Goal: Check status: Check status

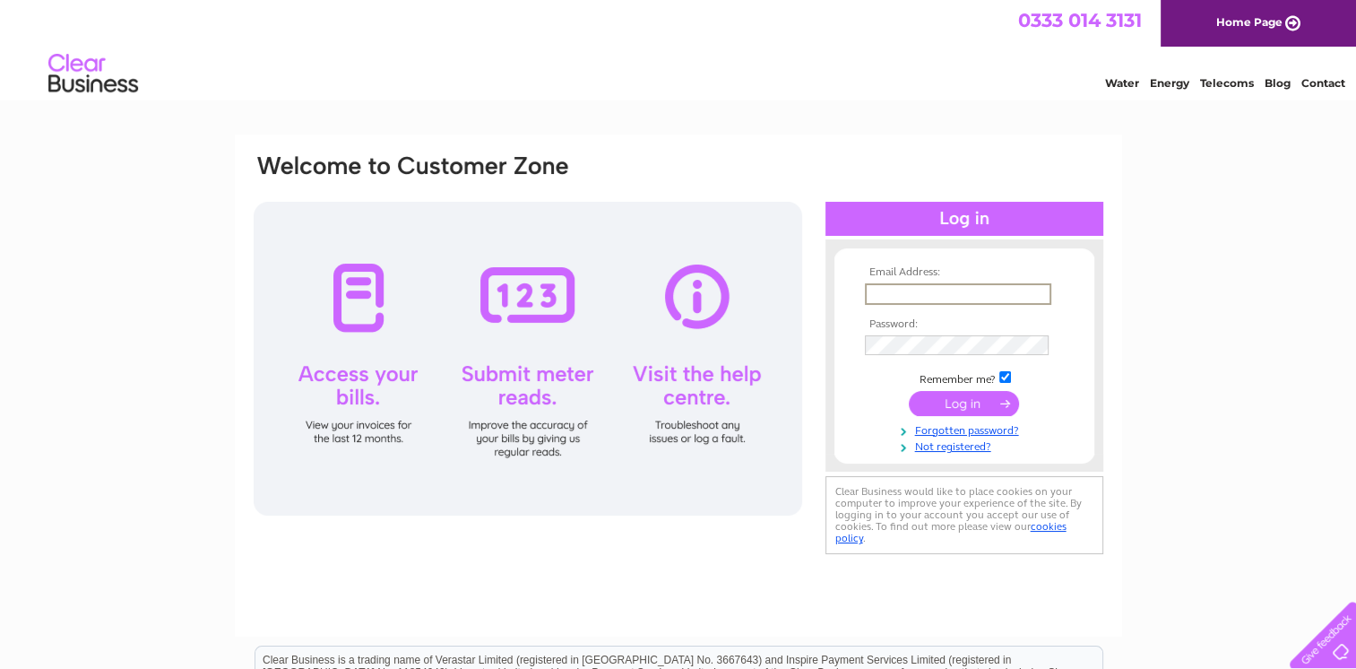
click at [871, 291] on input "text" at bounding box center [958, 294] width 186 height 22
type input "kathleenduffin@hotmail.com"
click at [961, 399] on input "submit" at bounding box center [964, 401] width 110 height 25
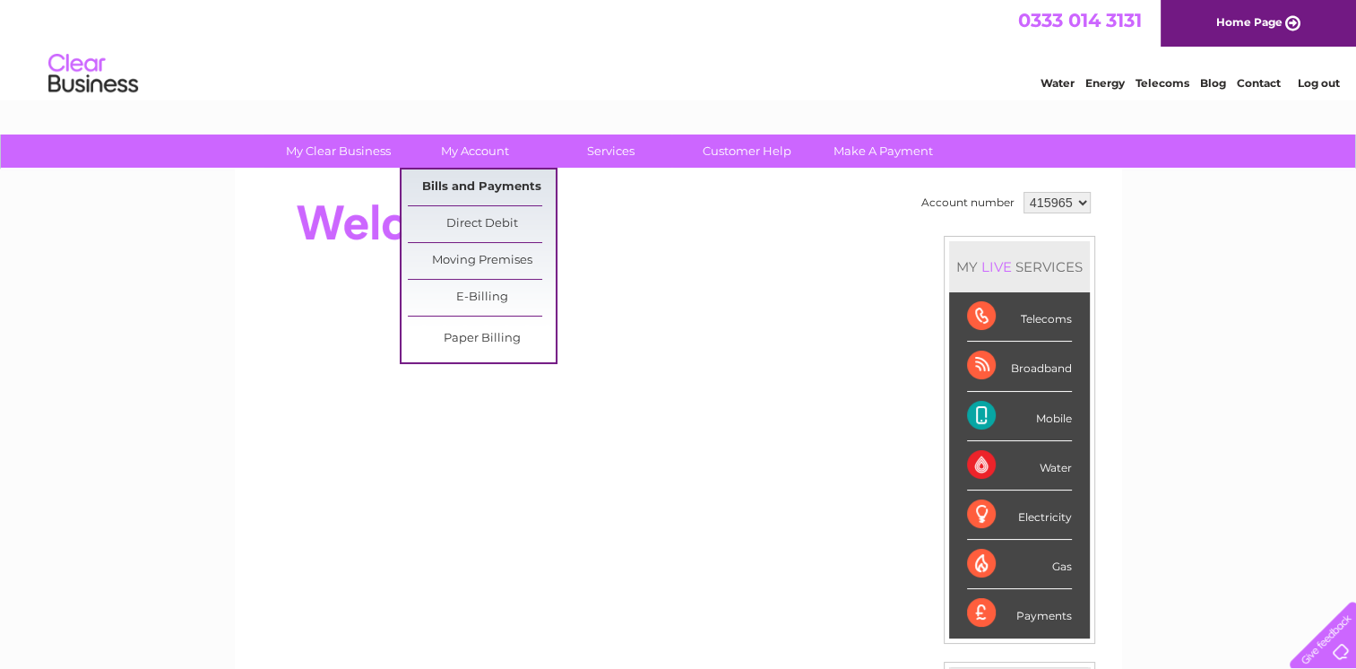
click at [484, 186] on link "Bills and Payments" at bounding box center [482, 187] width 148 height 36
click at [490, 184] on link "Bills and Payments" at bounding box center [482, 187] width 148 height 36
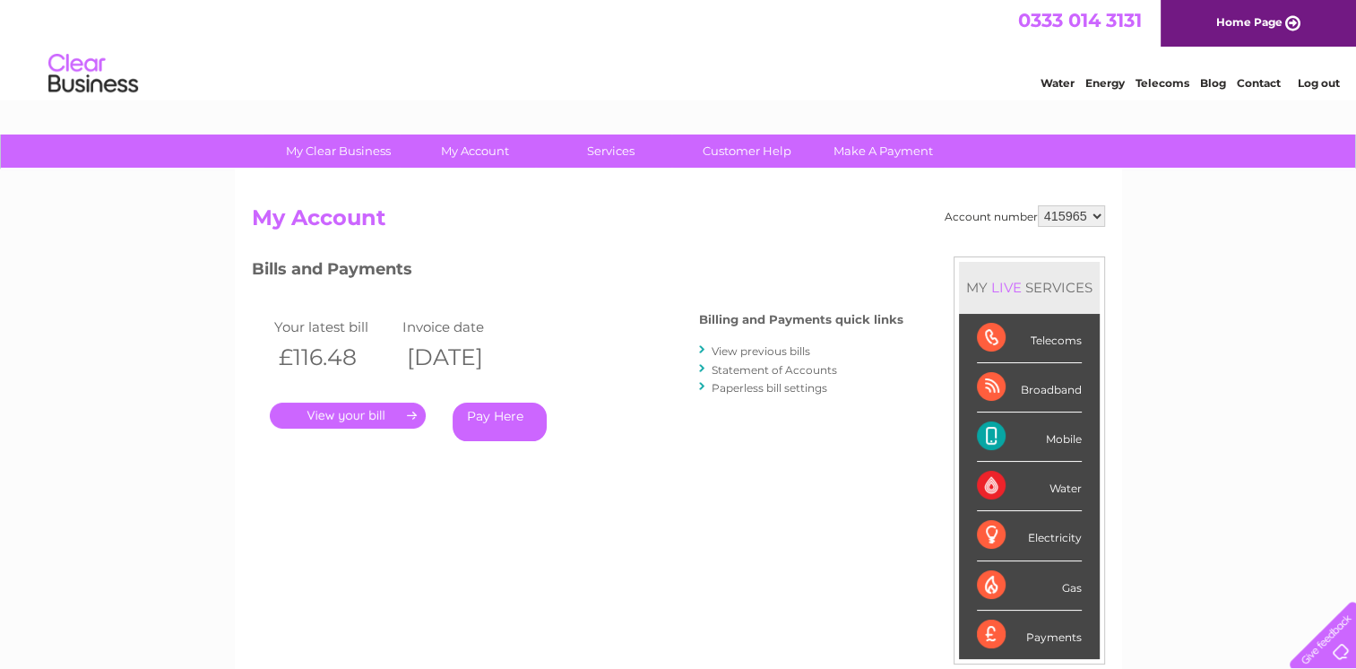
click at [366, 412] on link "." at bounding box center [348, 416] width 156 height 26
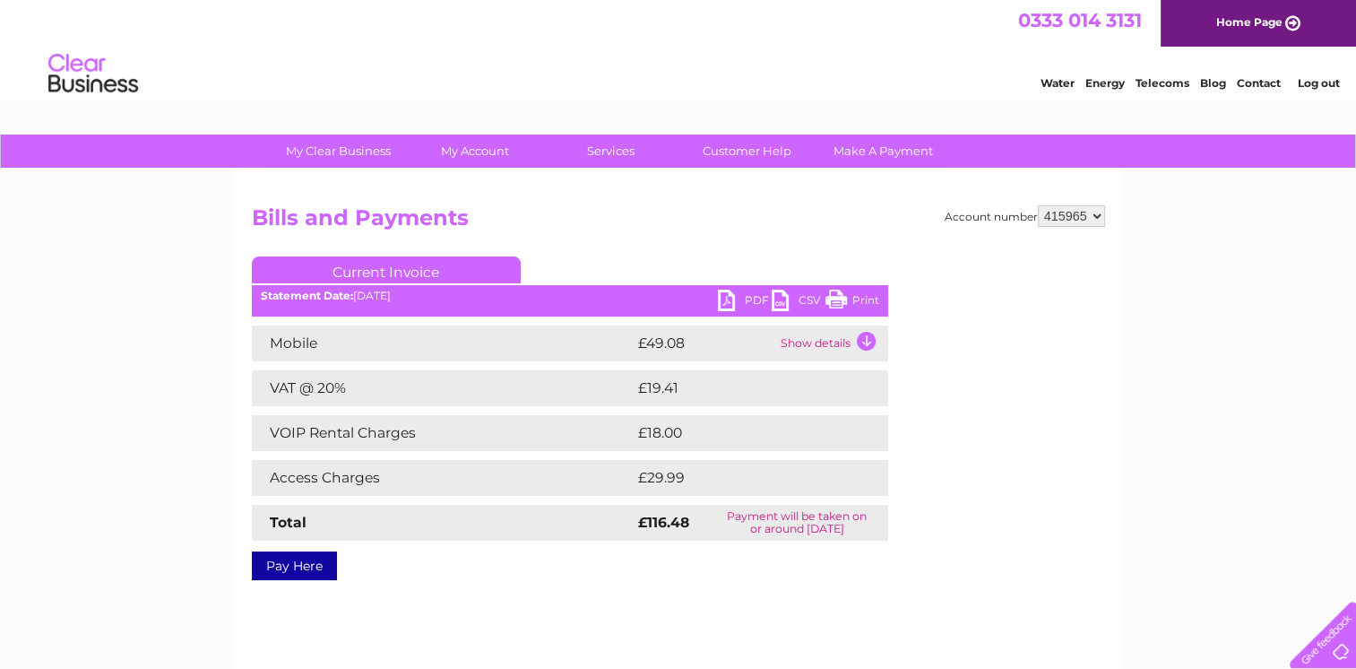
click at [864, 338] on td "Show details" at bounding box center [832, 343] width 112 height 36
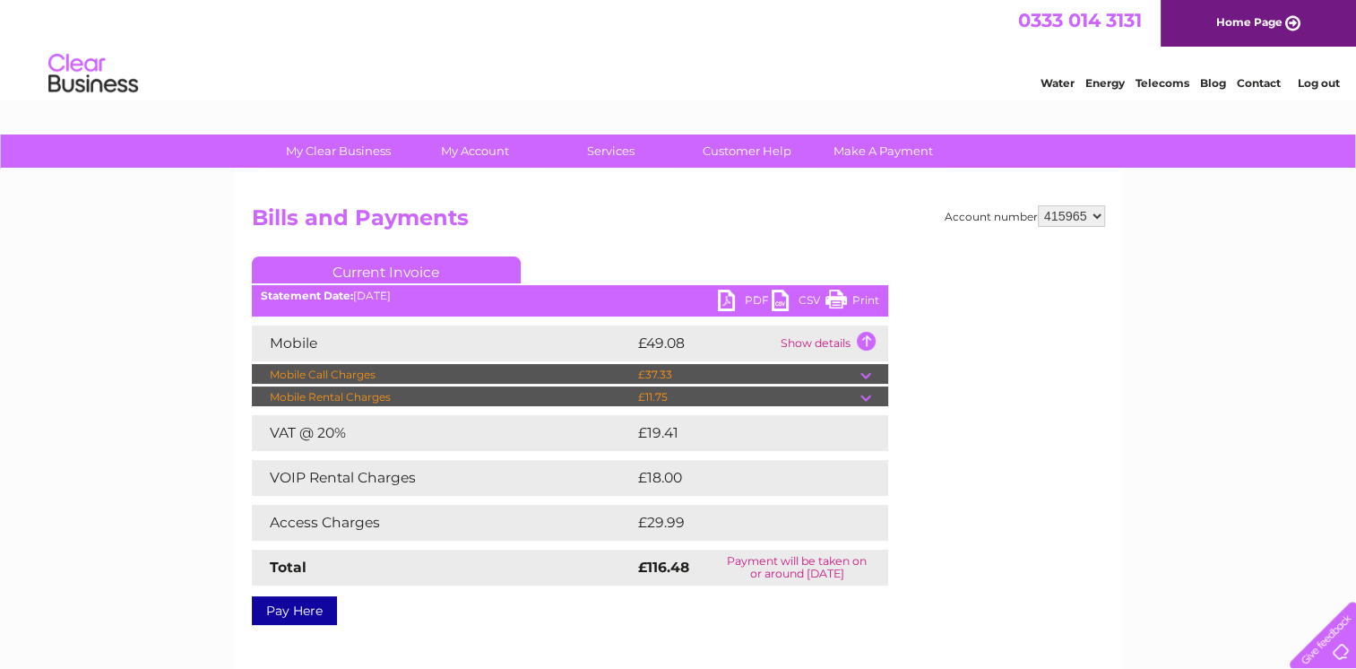
click at [864, 375] on td at bounding box center [875, 375] width 28 height 22
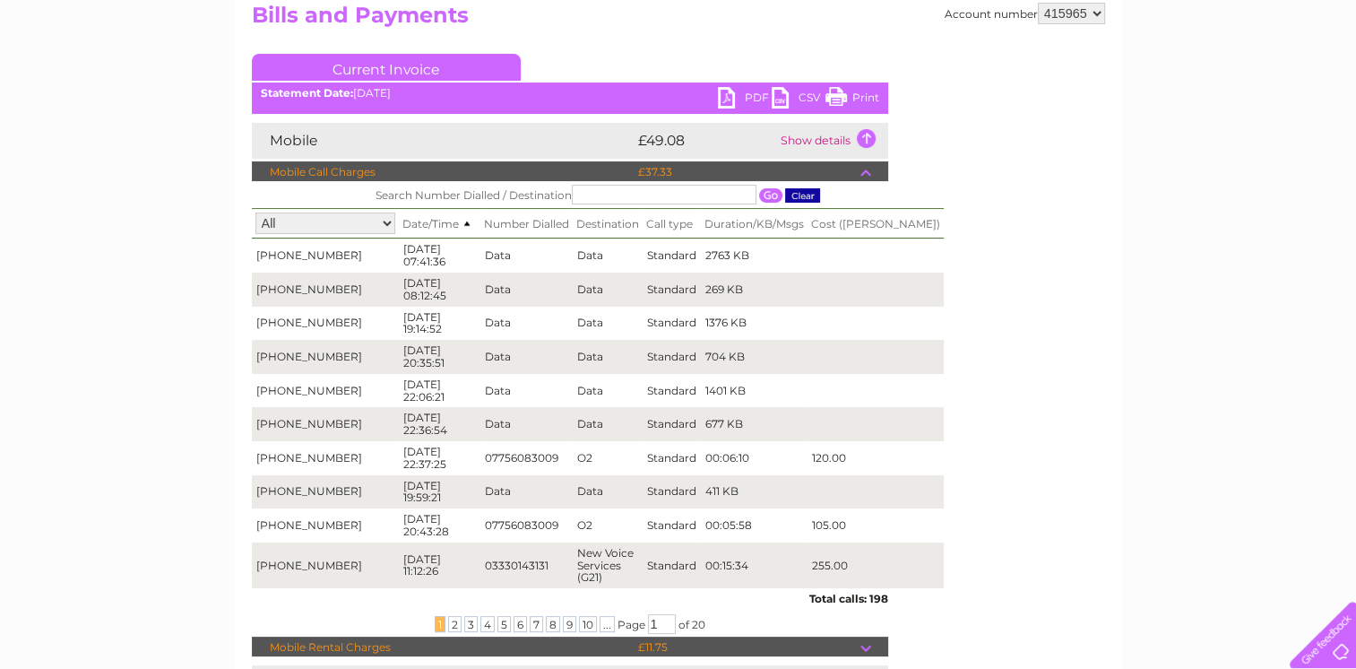
scroll to position [287, 0]
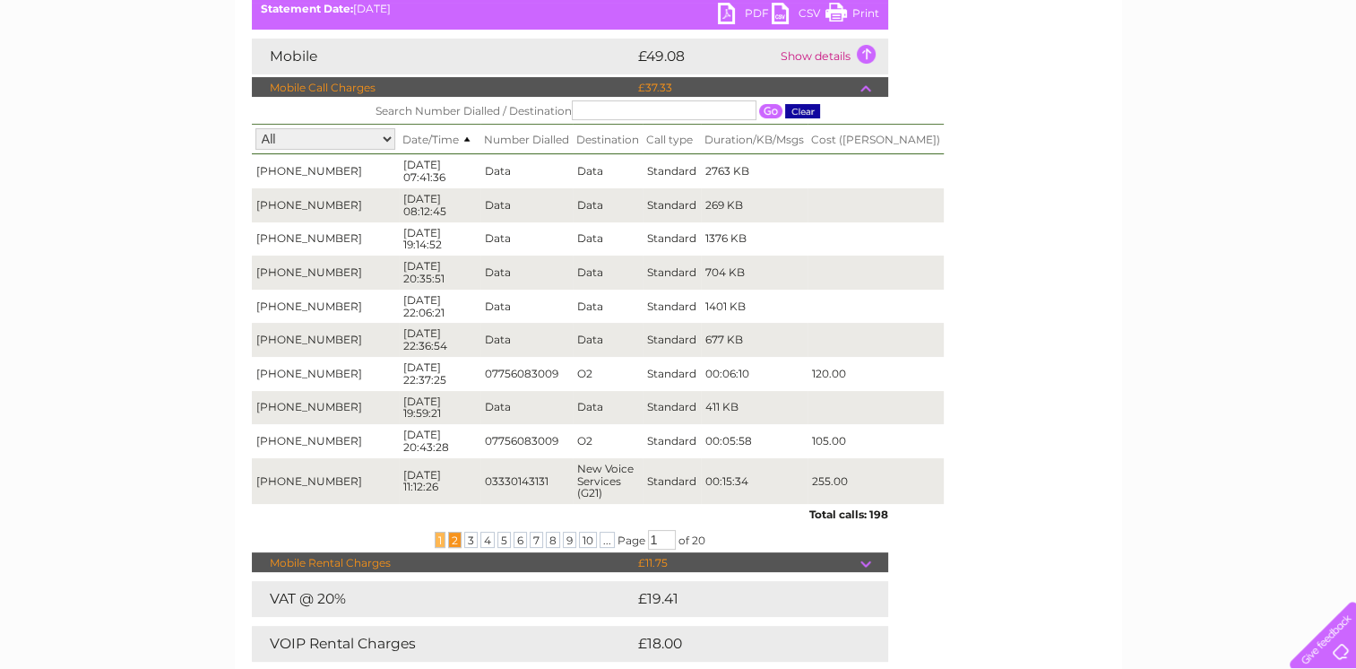
click at [451, 532] on span "2" at bounding box center [454, 540] width 13 height 16
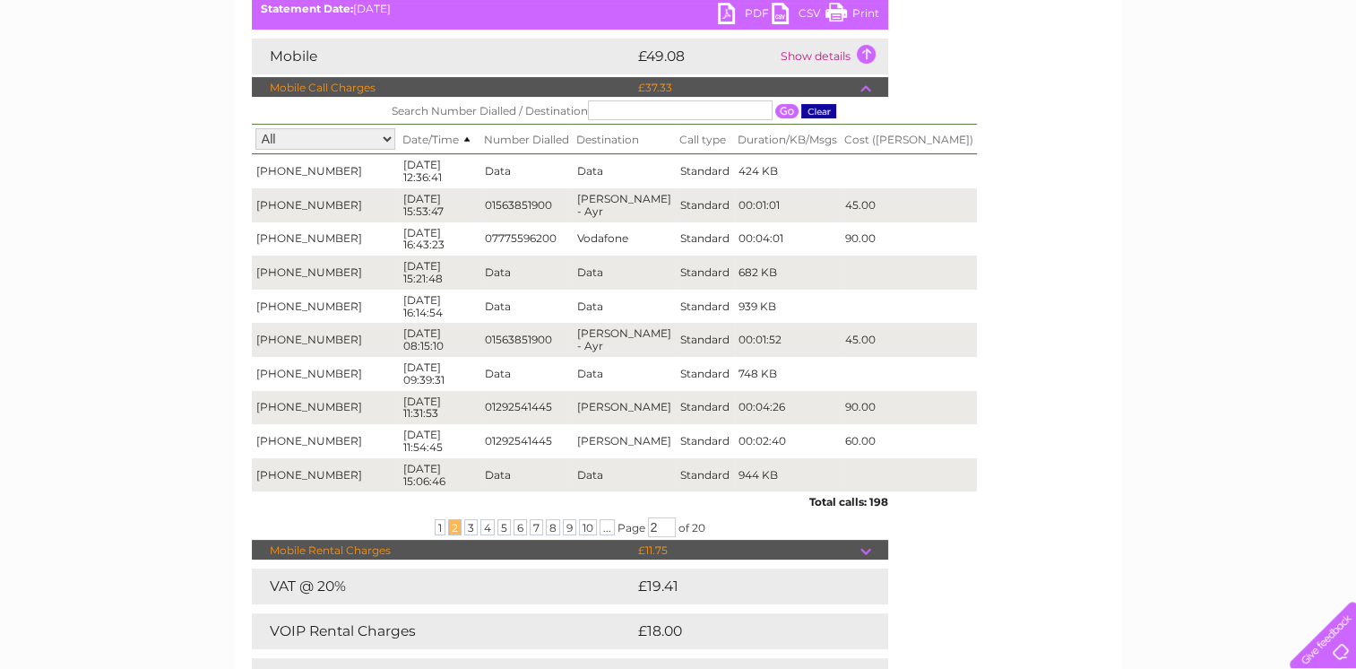
click at [610, 414] on td "Joppa - Ayr" at bounding box center [624, 408] width 103 height 34
click at [468, 528] on span "3" at bounding box center [470, 527] width 13 height 16
click at [469, 528] on span "3" at bounding box center [470, 527] width 13 height 16
